Goal: Book appointment/travel/reservation

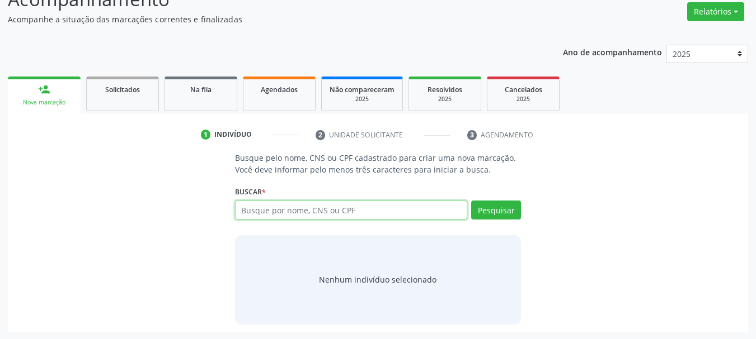
scroll to position [92, 0]
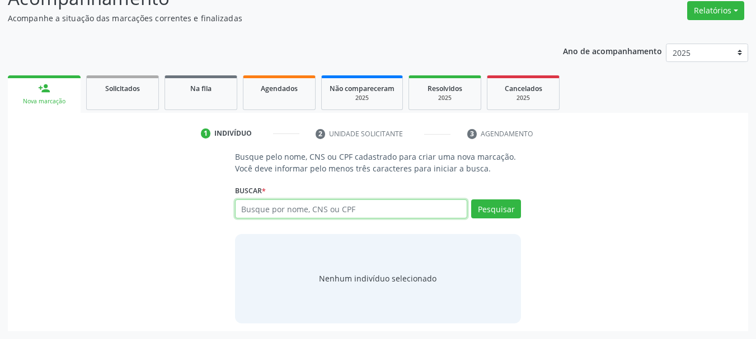
click at [347, 206] on input "text" at bounding box center [351, 209] width 233 height 19
click at [308, 212] on input "text" at bounding box center [351, 209] width 233 height 19
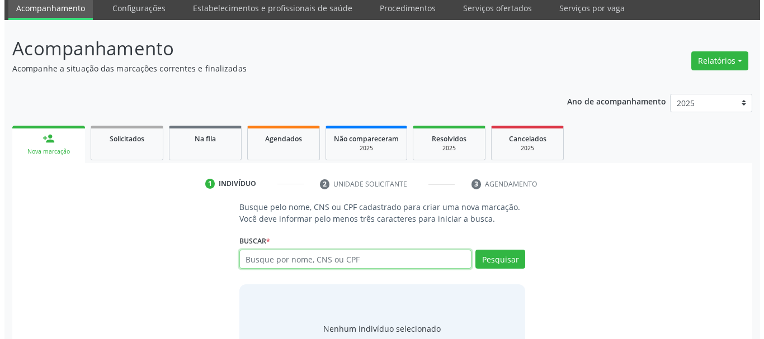
scroll to position [0, 0]
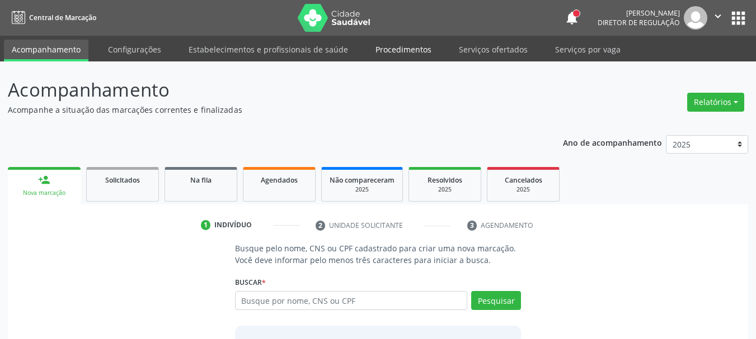
click at [413, 50] on link "Procedimentos" at bounding box center [403, 50] width 72 height 20
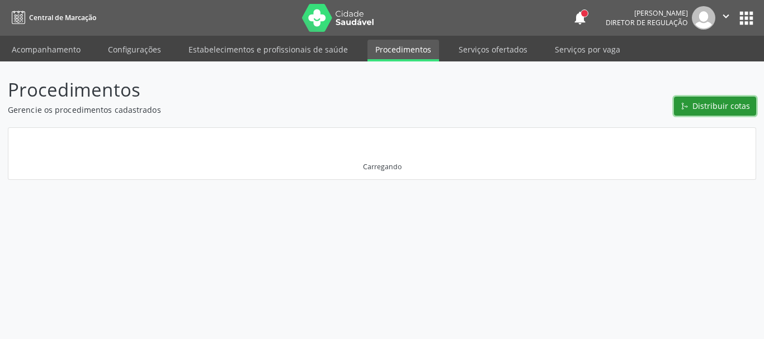
click at [699, 110] on span "Distribuir cotas" at bounding box center [721, 106] width 58 height 12
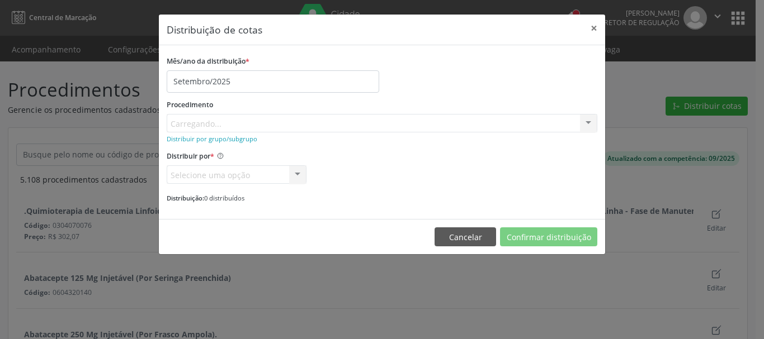
click at [209, 124] on div "Procedimento [GEOGRAPHIC_DATA]... No elements found. Consider changing the sear…" at bounding box center [382, 115] width 431 height 36
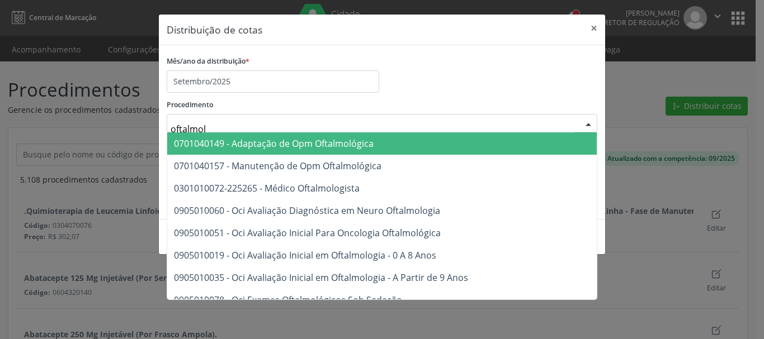
type input "oftalmolo"
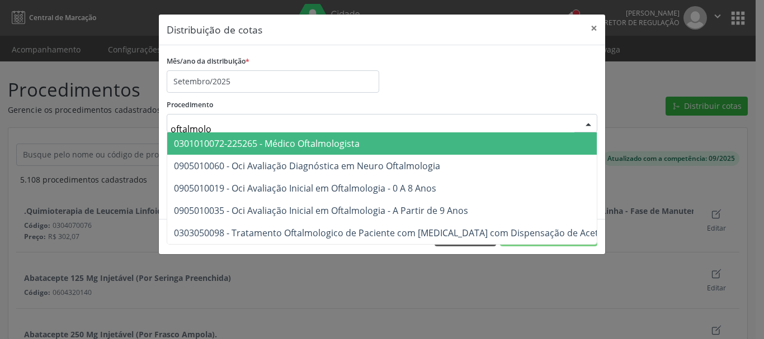
click at [211, 148] on span "0301010072-225265 - Médico Oftalmologista" at bounding box center [267, 144] width 186 height 12
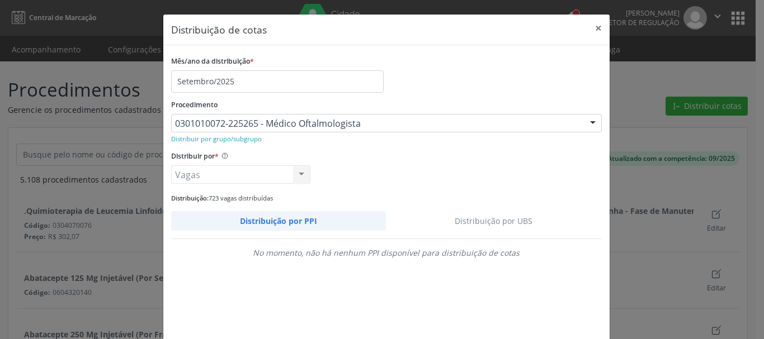
click at [480, 218] on link "Distribuição por UBS" at bounding box center [494, 221] width 216 height 20
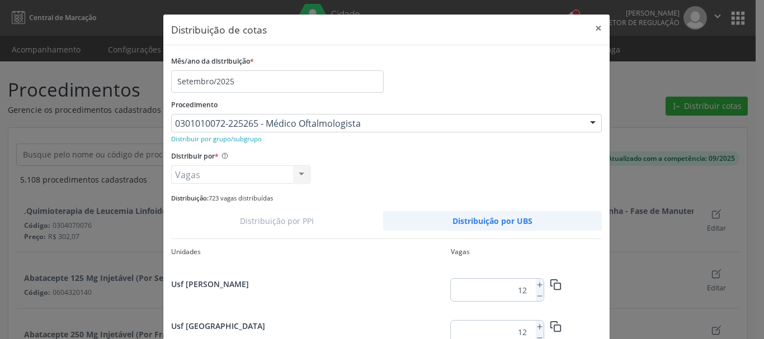
scroll to position [627, 0]
click at [537, 327] on icon at bounding box center [540, 327] width 8 height 8
type input "13"
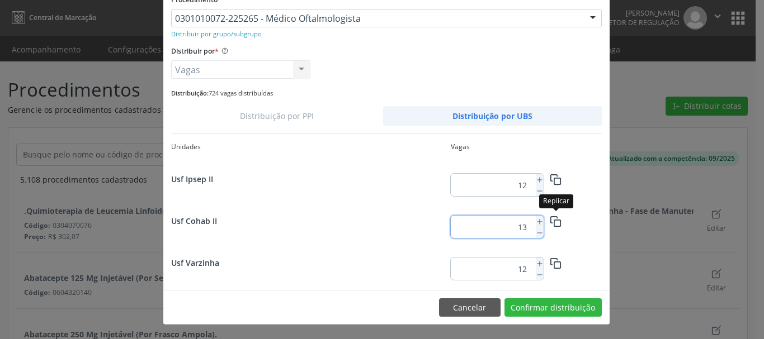
click at [544, 221] on button "button" at bounding box center [556, 221] width 25 height 20
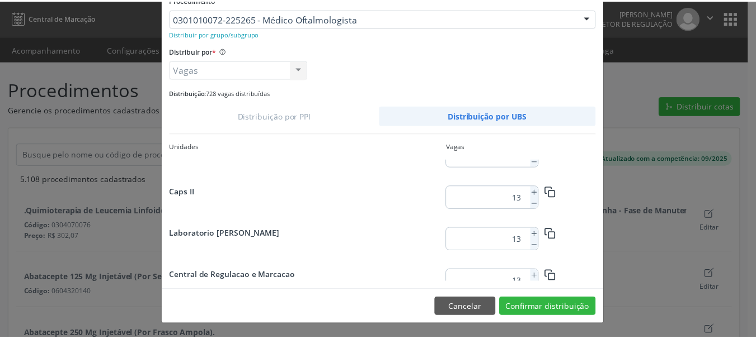
scroll to position [2003, 0]
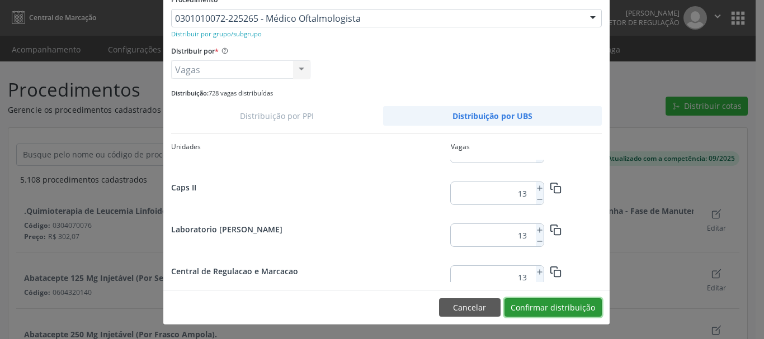
click at [534, 315] on button "Confirmar distribuição" at bounding box center [552, 308] width 97 height 19
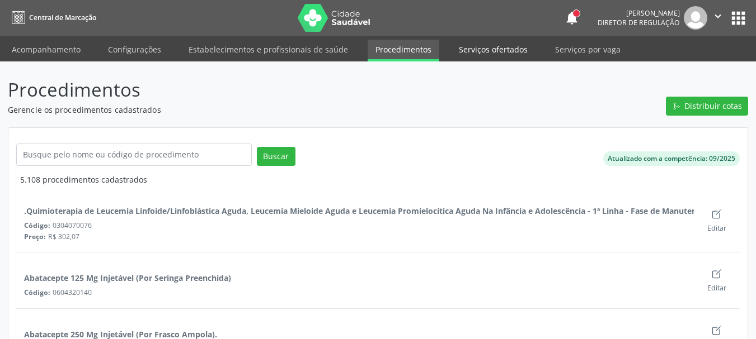
click at [476, 50] on link "Serviços ofertados" at bounding box center [493, 50] width 84 height 20
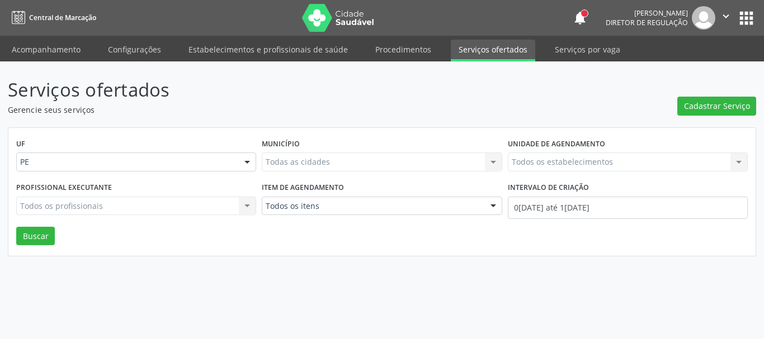
click at [358, 53] on ul "Acompanhamento Configurações Estabelecimentos e profissionais de saúde Procedim…" at bounding box center [382, 49] width 764 height 26
click at [388, 53] on link "Procedimentos" at bounding box center [403, 50] width 72 height 20
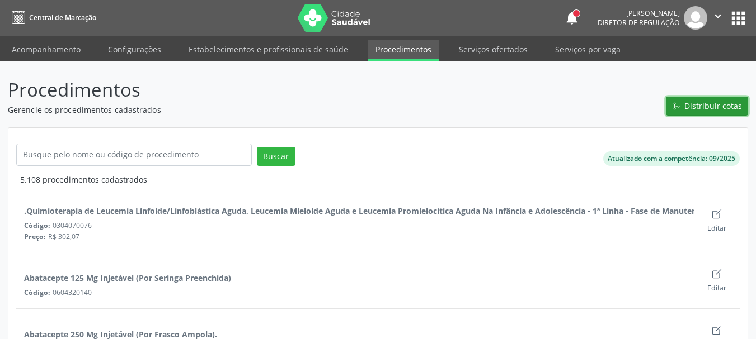
click at [710, 105] on span "Distribuir cotas" at bounding box center [713, 106] width 58 height 12
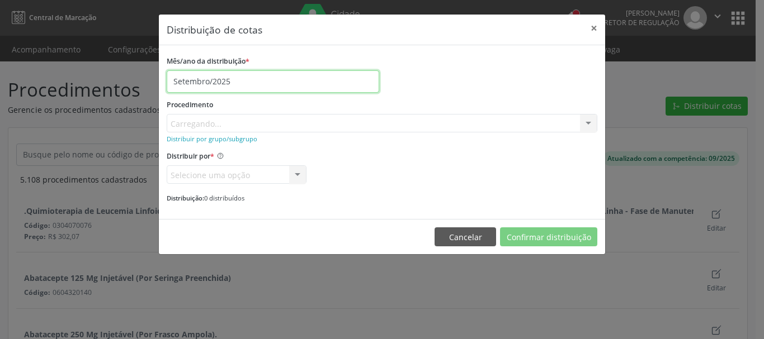
click at [245, 82] on input "Setembro/2025" at bounding box center [273, 81] width 213 height 22
click at [440, 82] on div "Mês/ano da distribuição * Setembro/2025" at bounding box center [382, 73] width 436 height 40
click at [275, 120] on div "Procedimento [GEOGRAPHIC_DATA]... No elements found. Consider changing the sear…" at bounding box center [382, 115] width 431 height 36
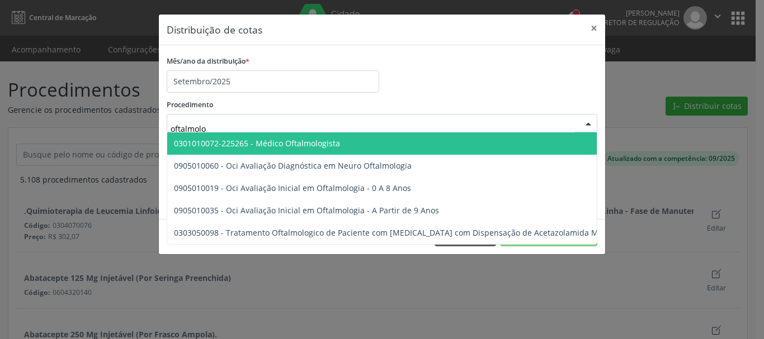
type input "oftalmolog"
click at [212, 141] on span "0301010072-225265 - Médico Oftalmologista" at bounding box center [257, 143] width 166 height 11
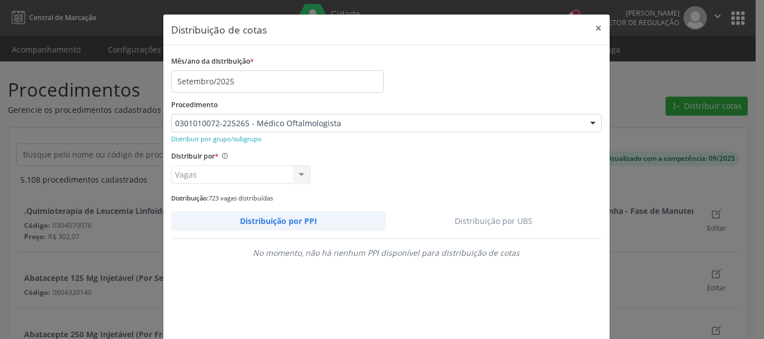
click at [455, 223] on link "Distribuição por UBS" at bounding box center [494, 221] width 216 height 20
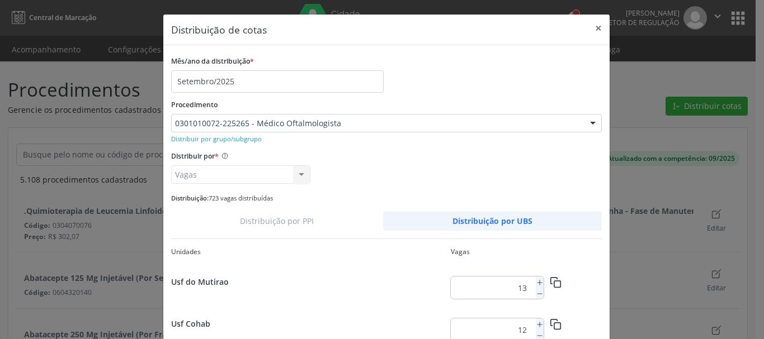
scroll to position [627, 0]
click at [536, 328] on icon at bounding box center [540, 327] width 8 height 8
type input "13"
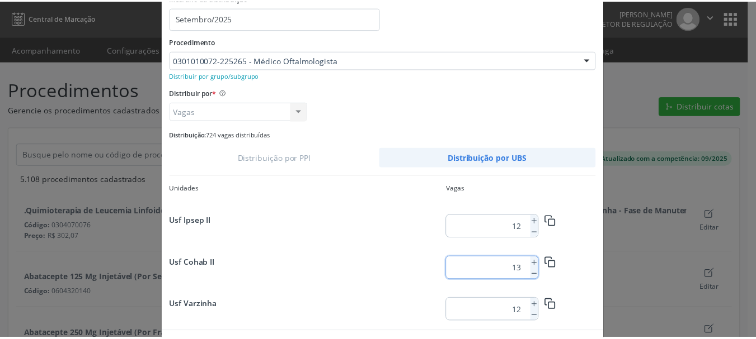
scroll to position [105, 0]
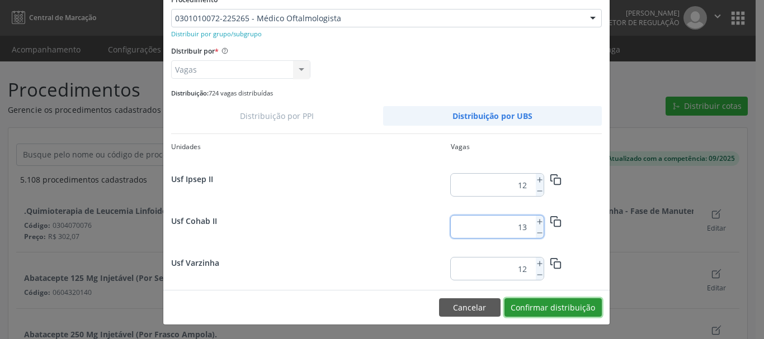
click at [525, 310] on button "Confirmar distribuição" at bounding box center [552, 308] width 97 height 19
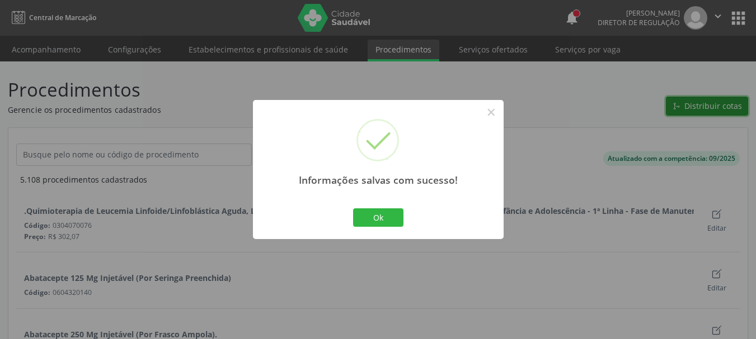
scroll to position [0, 0]
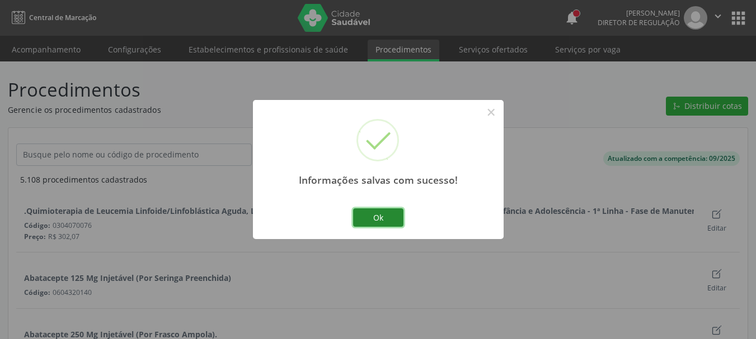
click at [379, 227] on button "Ok" at bounding box center [378, 218] width 50 height 19
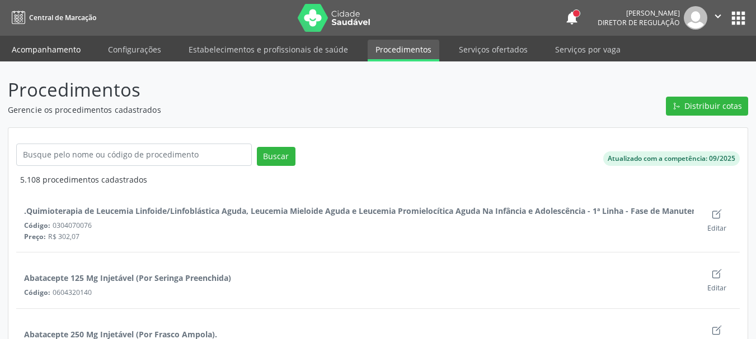
click at [45, 44] on link "Acompanhamento" at bounding box center [46, 50] width 84 height 20
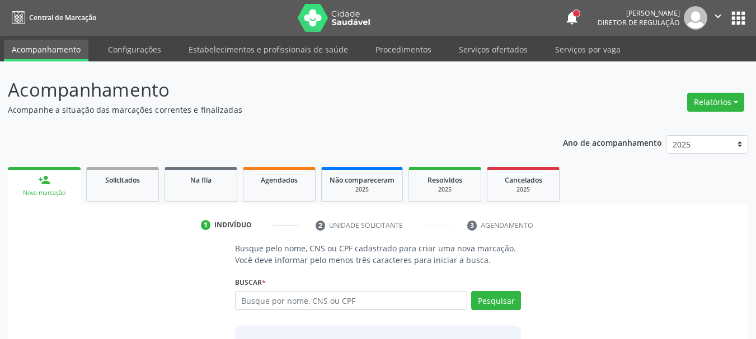
click at [252, 270] on div "Busque pelo nome, CNS ou CPF cadastrado para criar uma nova marcação. Você deve…" at bounding box center [378, 329] width 302 height 172
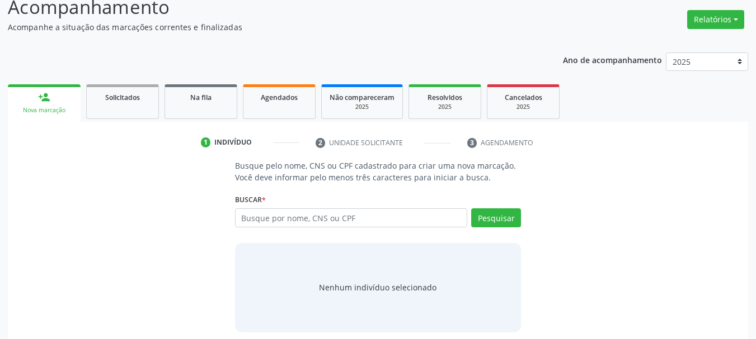
scroll to position [92, 0]
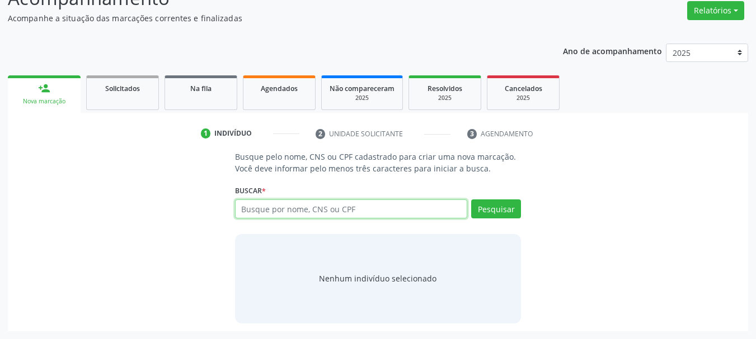
click at [256, 209] on input "text" at bounding box center [351, 209] width 233 height 19
type input "[PERSON_NAME] dos san"
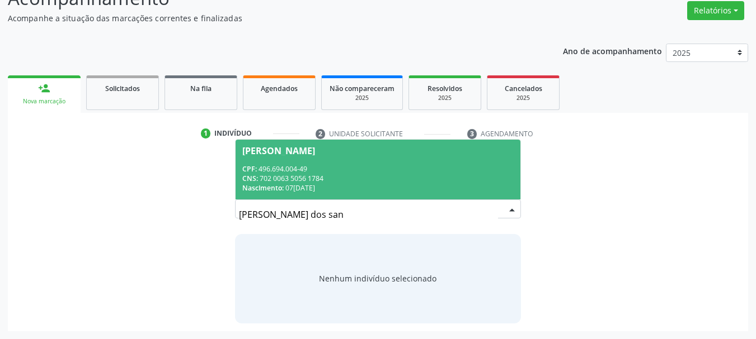
click at [331, 178] on div "CNS: 702 0063 5056 1784" at bounding box center [378, 179] width 272 height 10
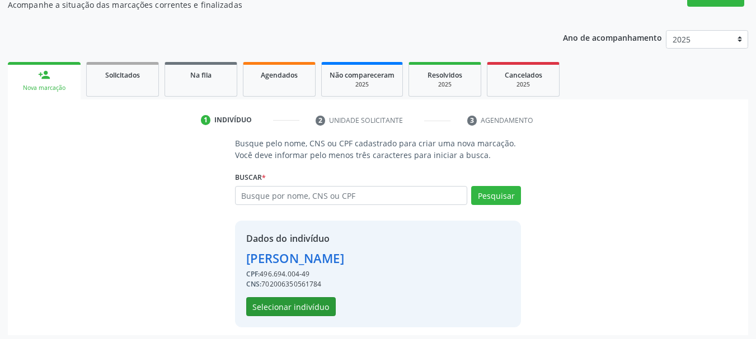
scroll to position [109, 0]
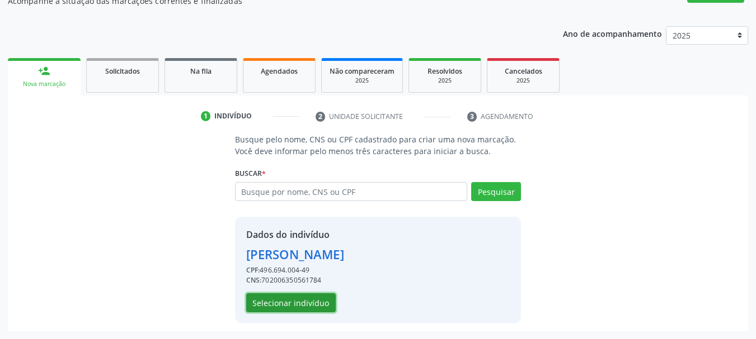
click at [285, 306] on button "Selecionar indivíduo" at bounding box center [290, 303] width 89 height 19
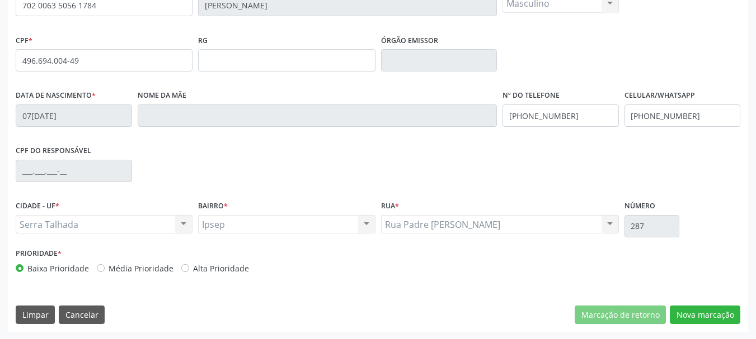
scroll to position [267, 0]
click at [706, 313] on button "Nova marcação" at bounding box center [704, 314] width 70 height 19
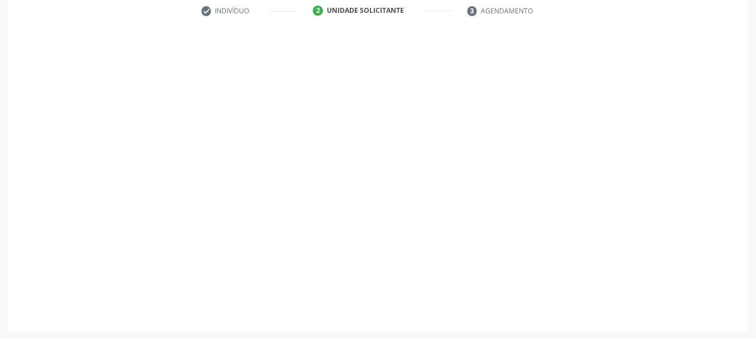
scroll to position [215, 0]
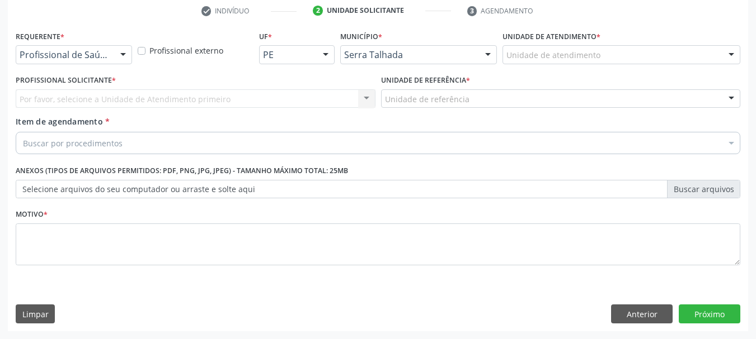
click at [110, 60] on div "Profissional de Saúde" at bounding box center [74, 54] width 116 height 19
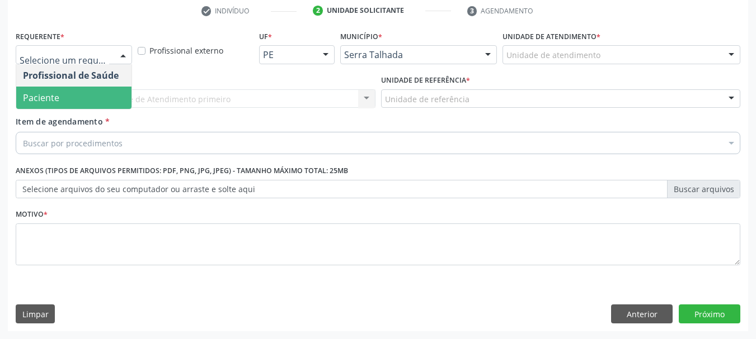
click at [63, 100] on span "Paciente" at bounding box center [73, 98] width 115 height 22
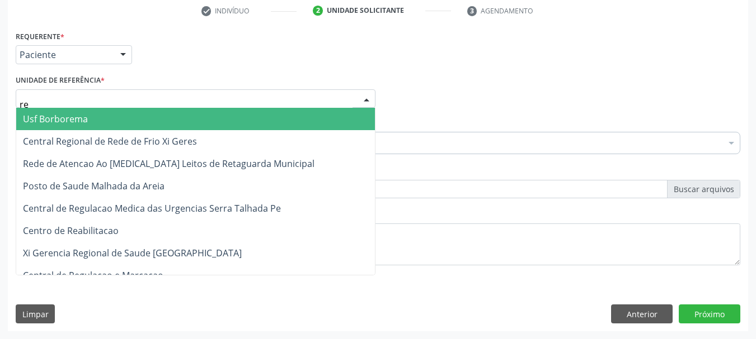
type input "rea"
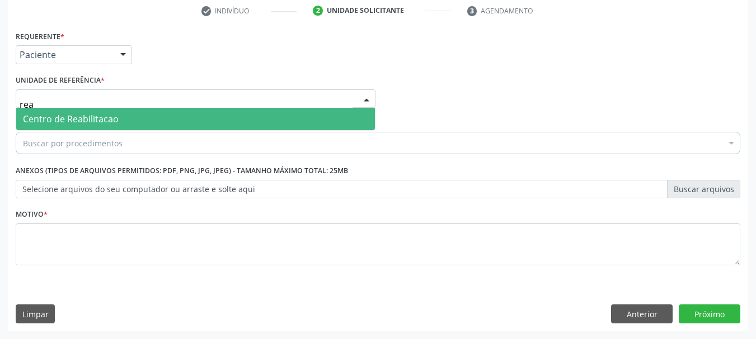
click at [62, 117] on span "Centro de Reabilitacao" at bounding box center [71, 119] width 96 height 12
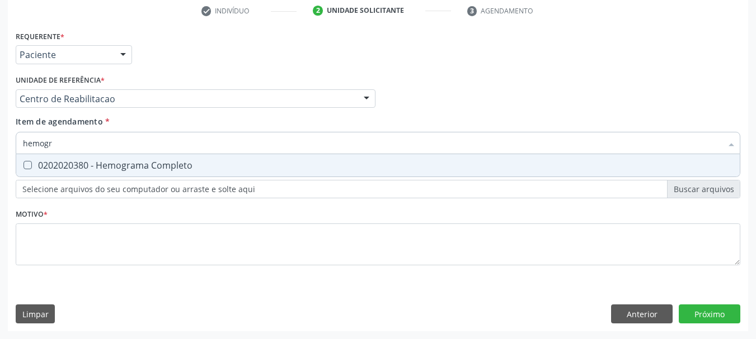
type input "hemogra"
click at [50, 167] on div "0202020380 - Hemograma Completo" at bounding box center [378, 165] width 710 height 9
checkbox Completo "true"
click at [70, 135] on input "hemogra" at bounding box center [372, 143] width 699 height 22
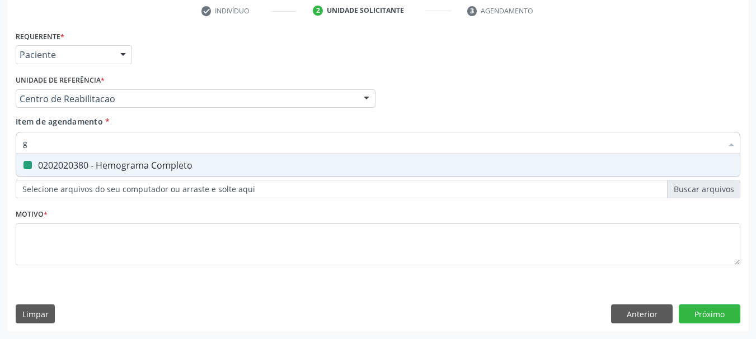
type input "gl"
checkbox Completo "false"
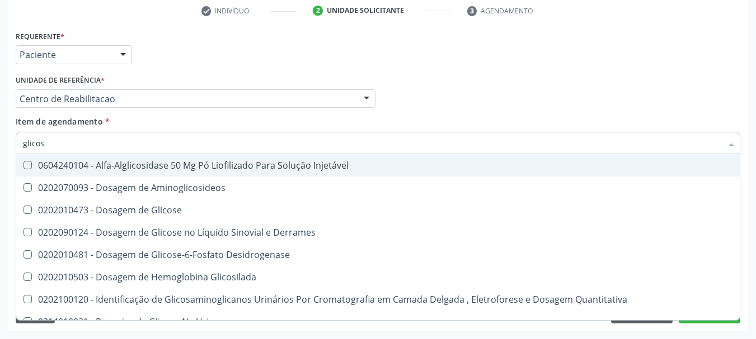
type input "glicose"
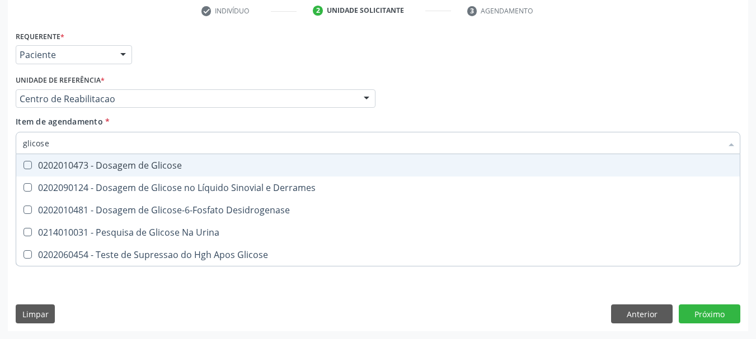
drag, startPoint x: 29, startPoint y: 163, endPoint x: 33, endPoint y: 157, distance: 7.8
click at [30, 163] on Glicose at bounding box center [27, 165] width 8 height 8
click at [23, 163] on Glicose "checkbox" at bounding box center [19, 165] width 7 height 7
checkbox Glicose "true"
click at [55, 147] on input "glicose" at bounding box center [372, 143] width 699 height 22
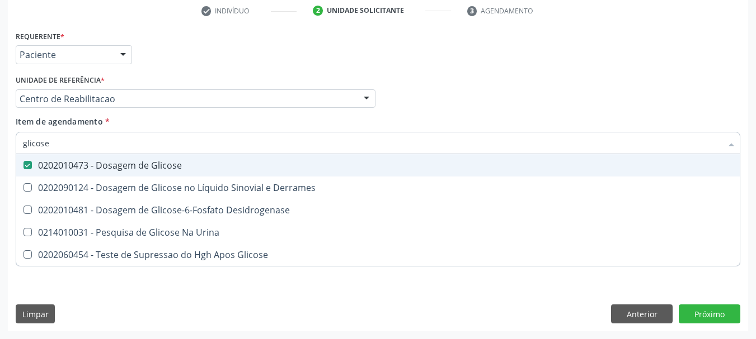
click at [55, 143] on input "glicose" at bounding box center [372, 143] width 699 height 22
type input "gl"
checkbox Glicose "false"
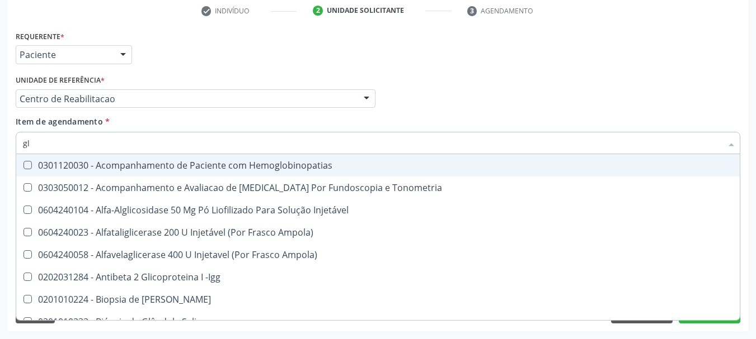
type input "gli"
checkbox \(Confirmatorio\) "true"
type input "glic"
checkbox Campimetria\) "true"
checkbox \(Confirmatorio\) "false"
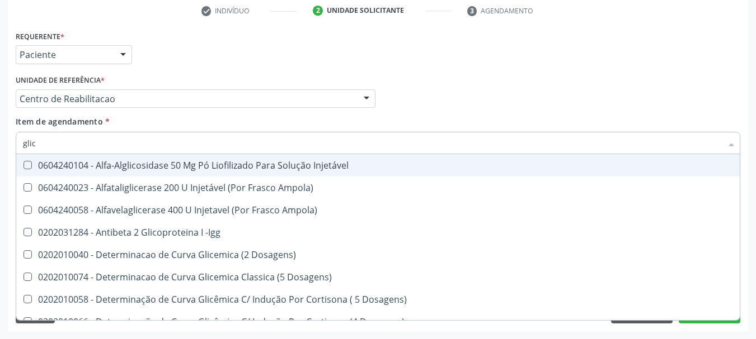
type input "glico"
checkbox Dosagens\) "true"
checkbox Glicose "false"
type input "glicos"
checkbox Ampola\) "true"
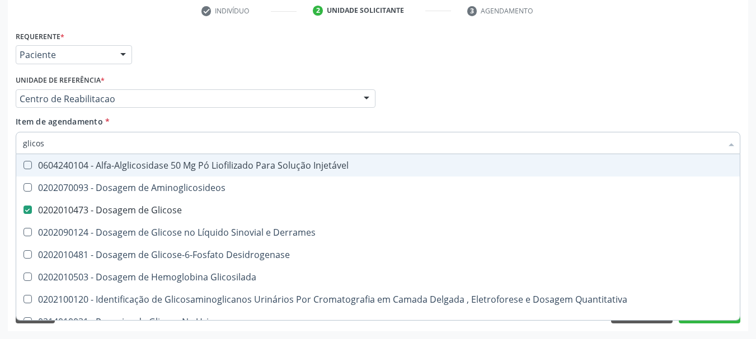
type input "glicosi"
checkbox Glicose "false"
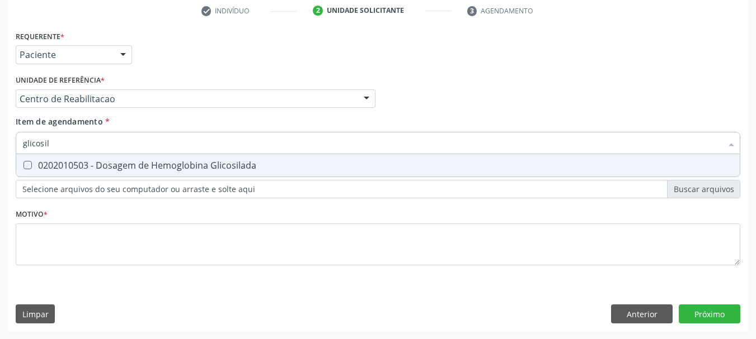
type input "glicosila"
click at [62, 163] on div "0202010503 - Dosagem de Hemoglobina Glicosilada" at bounding box center [378, 165] width 710 height 9
checkbox Glicosilada "true"
click at [72, 140] on input "glicosila" at bounding box center [372, 143] width 699 height 22
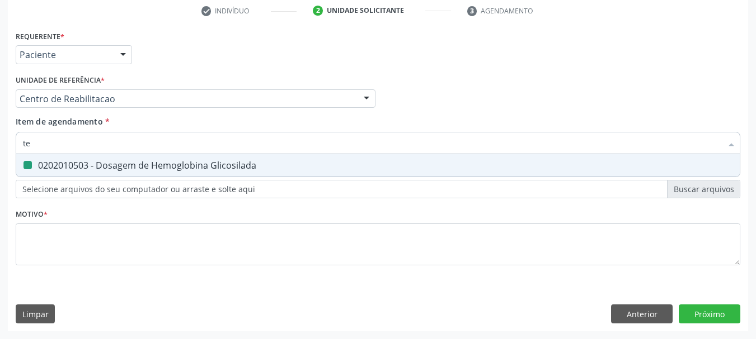
type input "tem"
checkbox Glicosilada "false"
type input "tempo de coa"
click at [110, 172] on span "0202020070 - Determinação de Tempo de Coagulação" at bounding box center [377, 165] width 723 height 22
checkbox Coagulação "true"
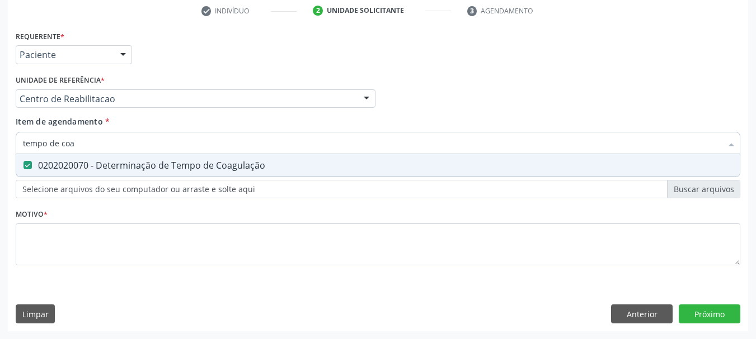
click at [102, 143] on input "tempo de coa" at bounding box center [372, 143] width 699 height 22
type input "tempo de s"
checkbox Coagulação "false"
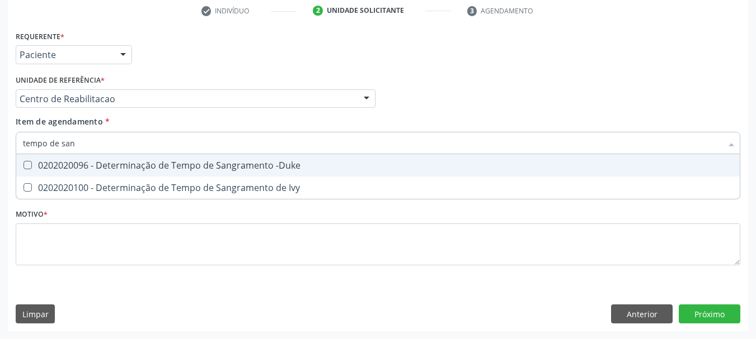
type input "tempo de sang"
click at [117, 164] on div "0202020096 - Determinação de Tempo de Sangramento -Duke" at bounding box center [378, 165] width 710 height 9
checkbox -Duke "true"
click at [110, 145] on input "tempo de sang" at bounding box center [372, 143] width 699 height 22
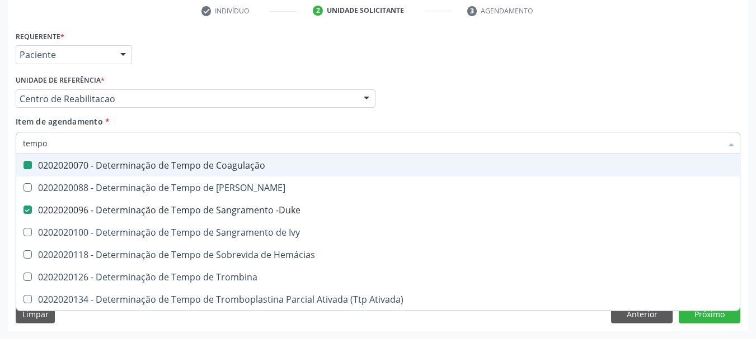
type input "tempo"
checkbox Coagulação "false"
checkbox -Duke "false"
type input "t"
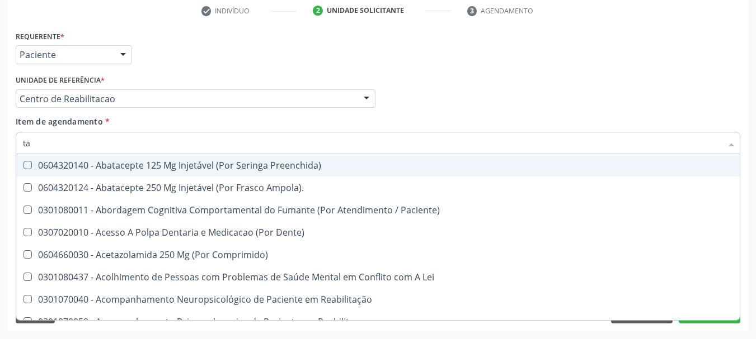
type input "tap"
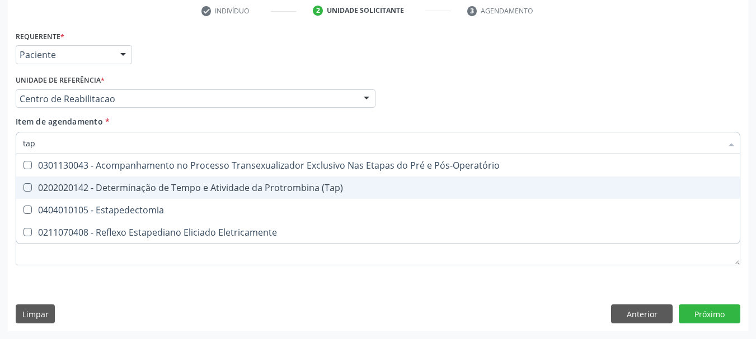
click at [225, 186] on div "0202020142 - Determinação de Tempo e Atividade da Protrombina (Tap)" at bounding box center [378, 187] width 710 height 9
checkbox \(Tap\) "true"
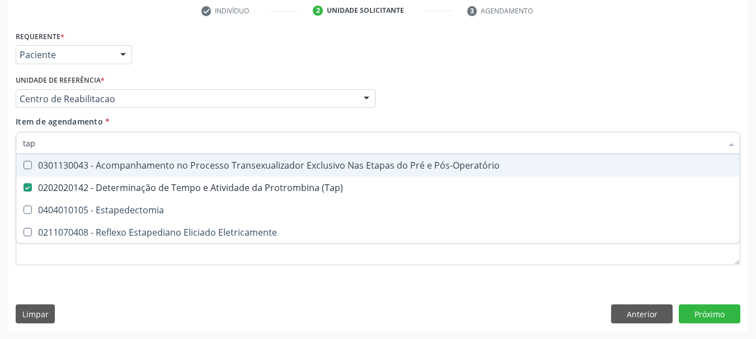
click at [300, 63] on div "Requerente * Paciente Profissional de Saúde Paciente Nenhum resultado encontrad…" at bounding box center [378, 50] width 730 height 44
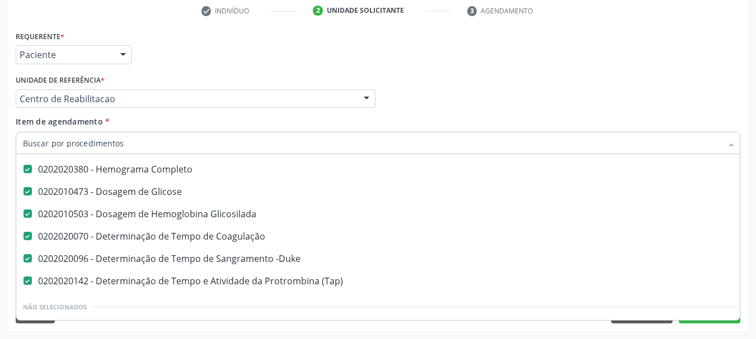
scroll to position [224, 0]
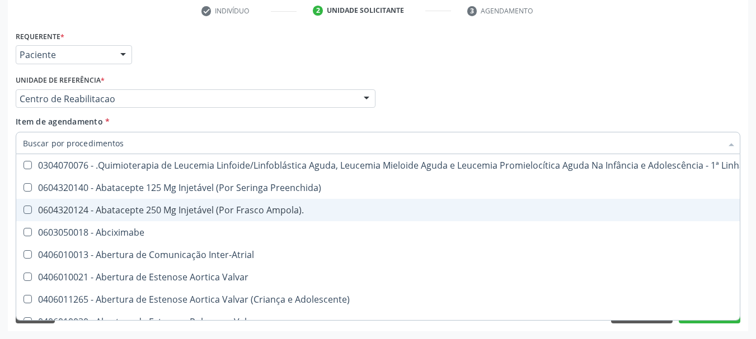
click at [211, 68] on div "Requerente * Paciente Profissional de Saúde Paciente Nenhum resultado encontrad…" at bounding box center [378, 50] width 730 height 44
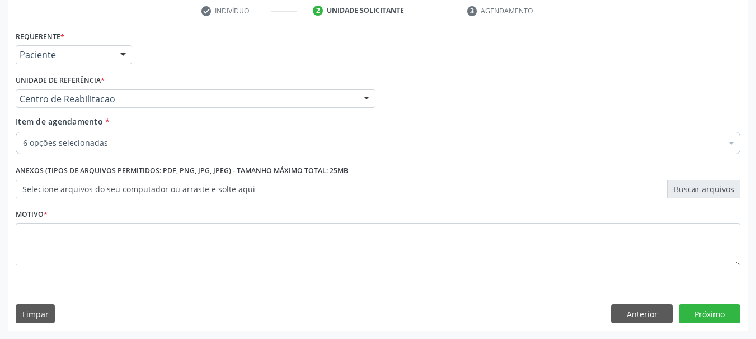
scroll to position [0, 0]
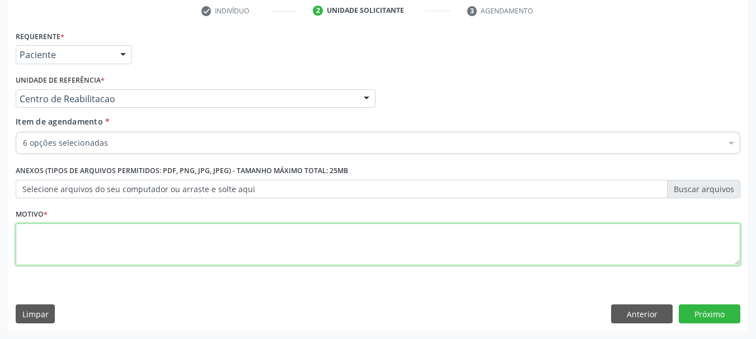
click at [169, 251] on textarea at bounding box center [378, 245] width 724 height 43
type textarea "s"
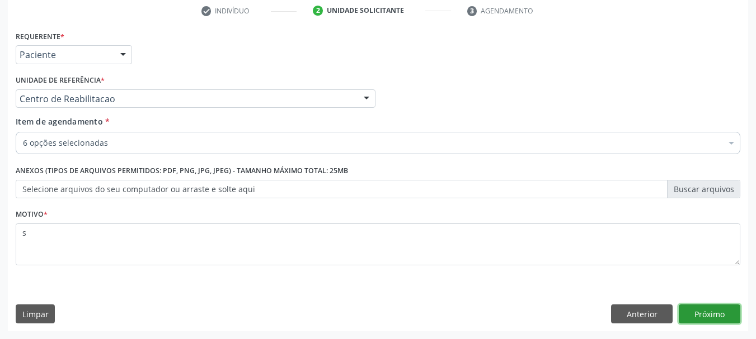
click at [692, 307] on button "Próximo" at bounding box center [709, 314] width 62 height 19
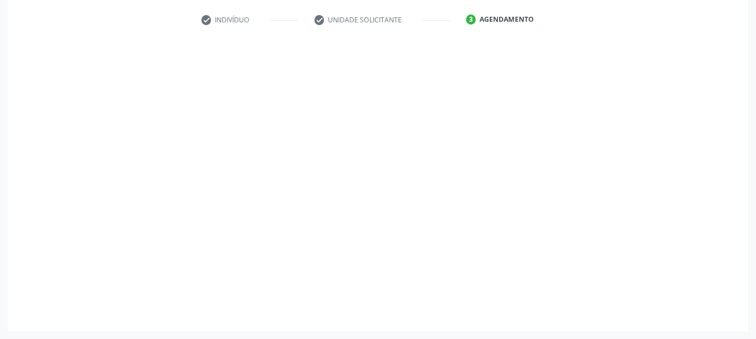
scroll to position [206, 0]
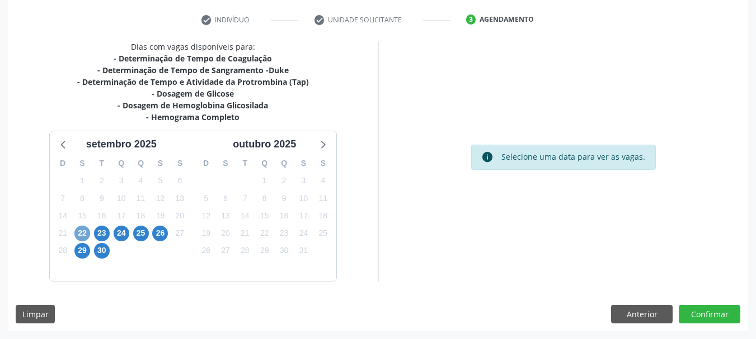
click at [78, 230] on span "22" at bounding box center [82, 234] width 16 height 16
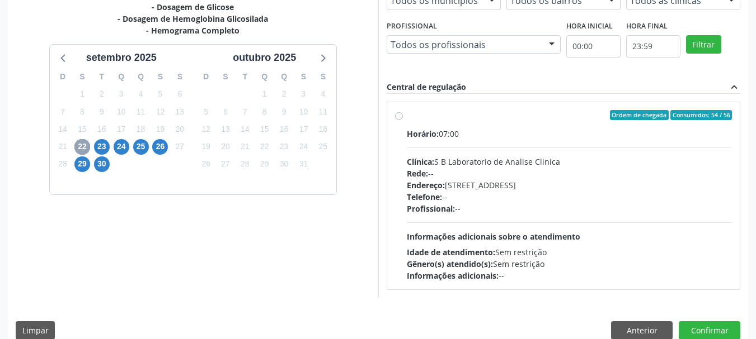
scroll to position [309, 0]
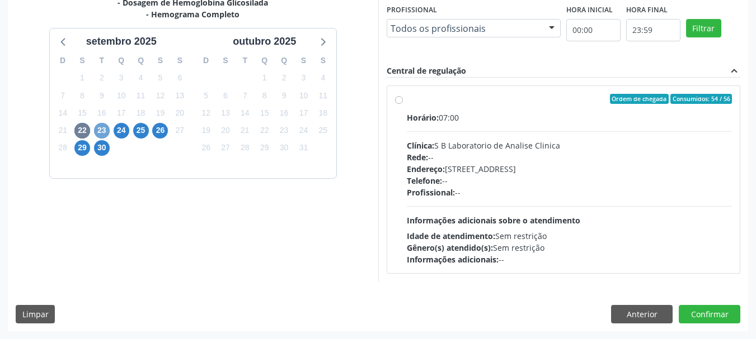
click at [105, 130] on span "23" at bounding box center [102, 131] width 16 height 16
click at [96, 149] on span "30" at bounding box center [102, 148] width 16 height 16
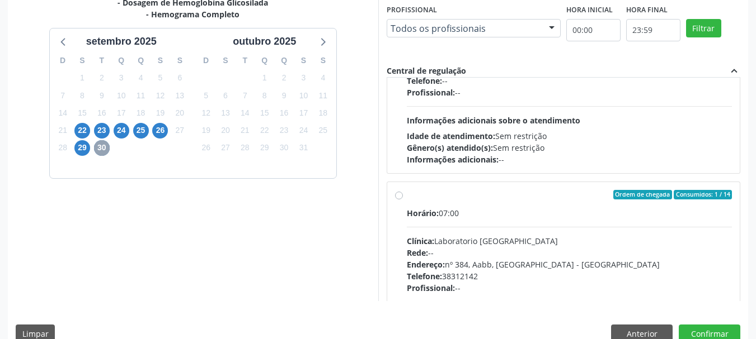
scroll to position [112, 0]
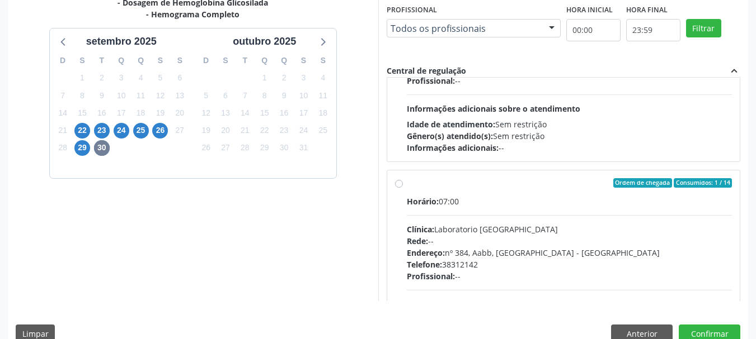
click at [493, 201] on div "Horário: 07:00" at bounding box center [569, 202] width 325 height 12
click at [403, 188] on input "Ordem de chegada Consumidos: 1 / 14 Horário: 07:00 Clínica: Laboratorio [GEOGRA…" at bounding box center [399, 183] width 8 height 10
radio input "true"
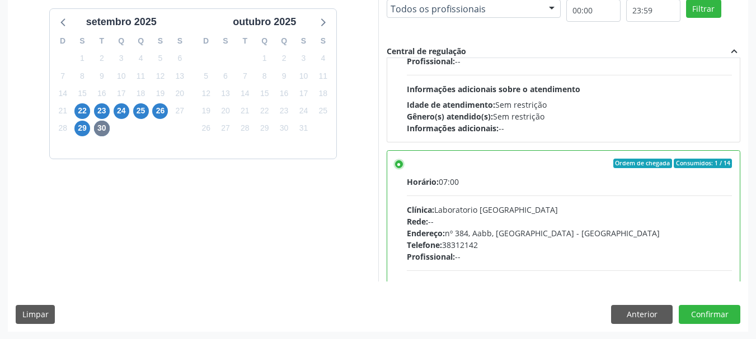
scroll to position [329, 0]
click at [708, 316] on button "Confirmar" at bounding box center [709, 314] width 62 height 19
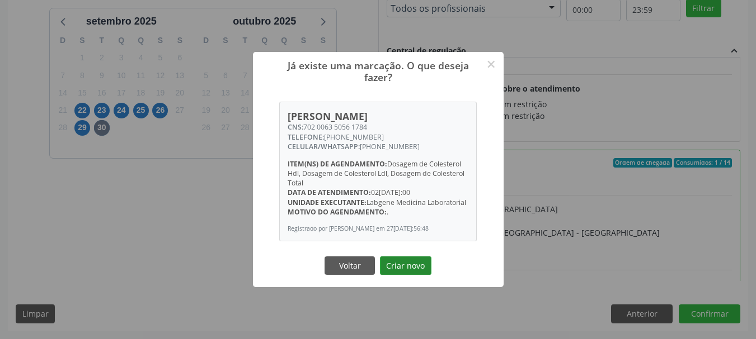
click at [392, 262] on button "Criar novo" at bounding box center [405, 266] width 51 height 19
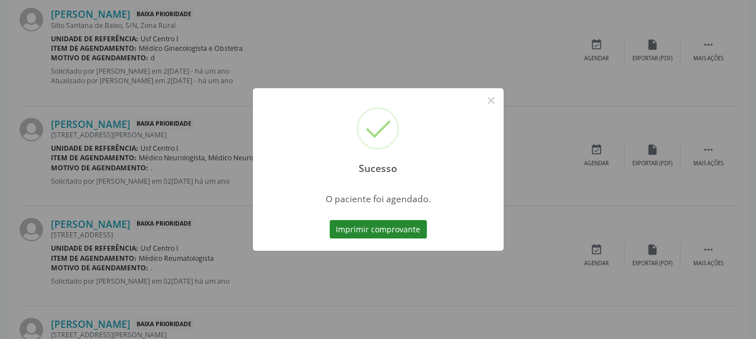
scroll to position [30, 0]
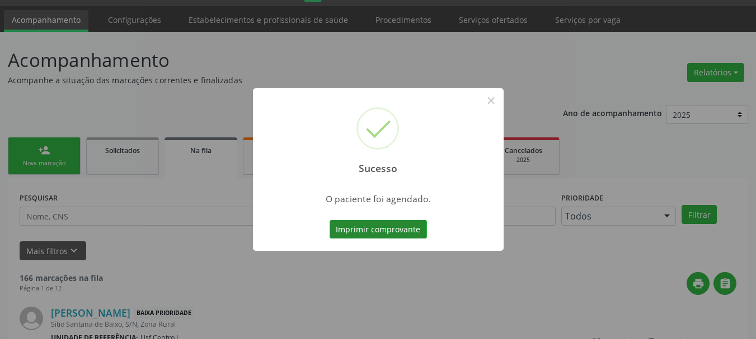
click at [395, 232] on button "Imprimir comprovante" at bounding box center [377, 229] width 97 height 19
